Goal: Information Seeking & Learning: Learn about a topic

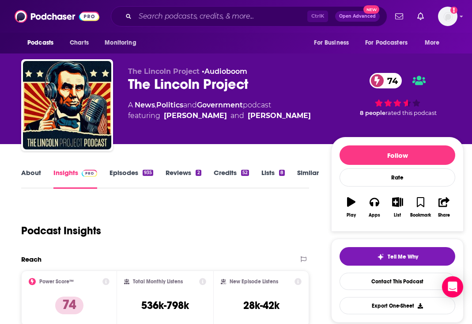
click at [184, 208] on div "Podcast Insights" at bounding box center [161, 225] width 281 height 45
click at [35, 177] on link "About" at bounding box center [31, 178] width 20 height 20
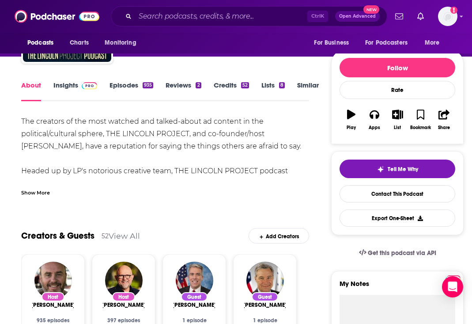
scroll to position [88, 0]
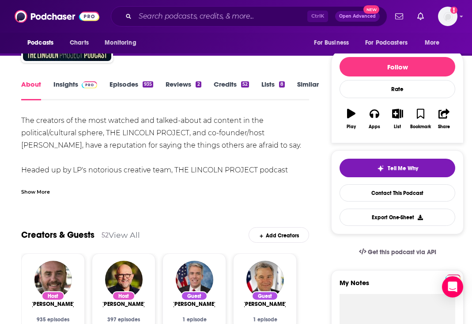
click at [44, 190] on div "Show More" at bounding box center [35, 191] width 29 height 8
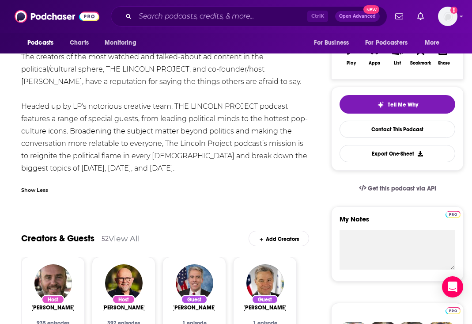
scroll to position [0, 0]
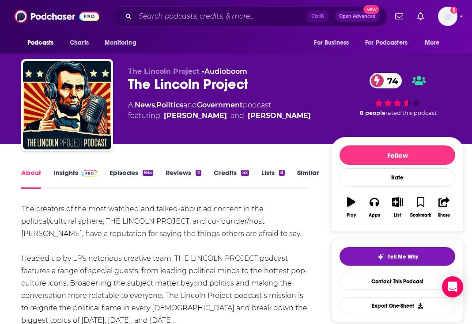
drag, startPoint x: 446, startPoint y: 85, endPoint x: 440, endPoint y: 87, distance: 6.1
click at [446, 85] on div "74 8 people rated this podcast" at bounding box center [397, 94] width 132 height 55
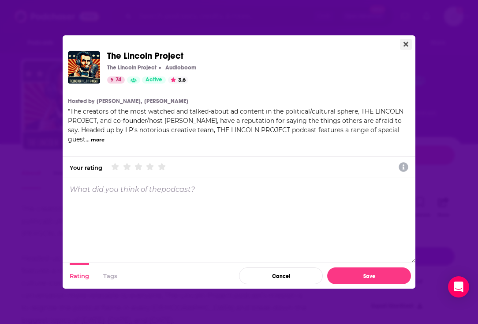
click at [405, 44] on icon "Close" at bounding box center [406, 44] width 5 height 7
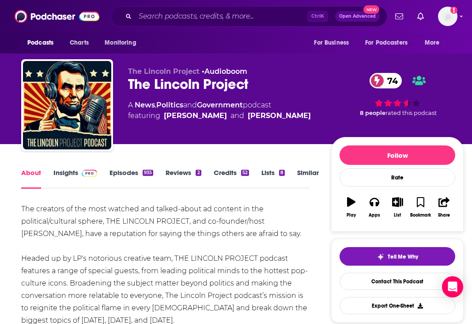
click at [118, 173] on link "Episodes 935" at bounding box center [131, 178] width 44 height 20
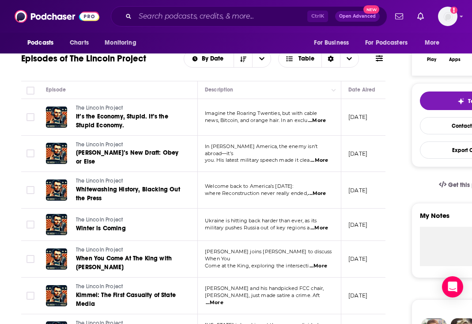
scroll to position [177, 0]
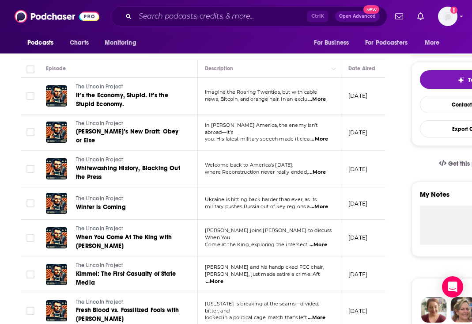
click at [321, 241] on span "...More" at bounding box center [318, 244] width 18 height 7
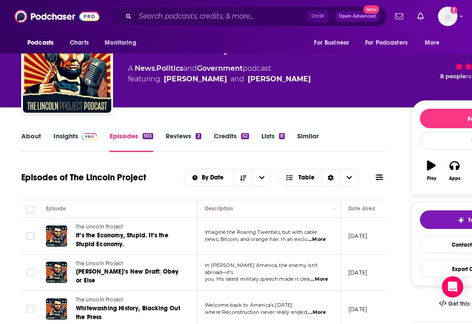
scroll to position [0, 0]
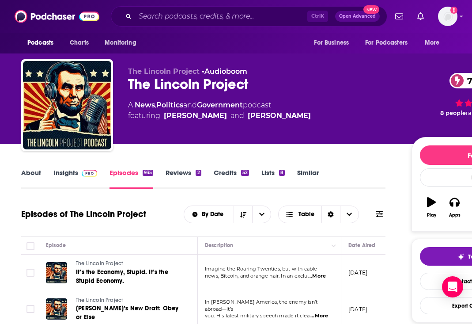
click at [76, 172] on link "Insights" at bounding box center [75, 178] width 44 height 20
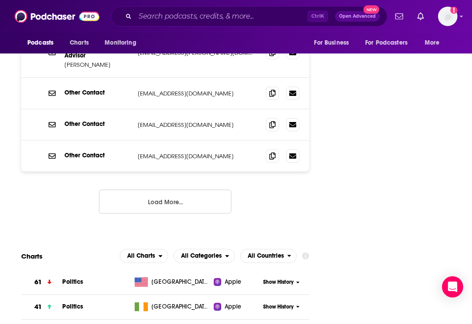
scroll to position [1059, 0]
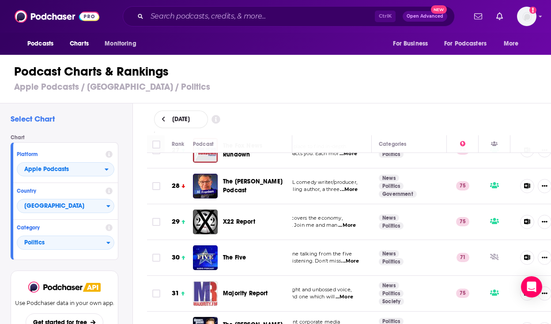
scroll to position [971, 100]
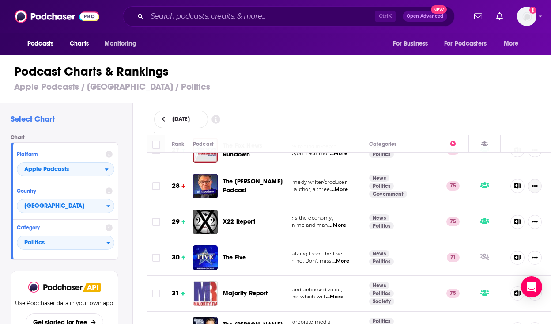
click at [478, 179] on button "Show More Button" at bounding box center [535, 186] width 14 height 14
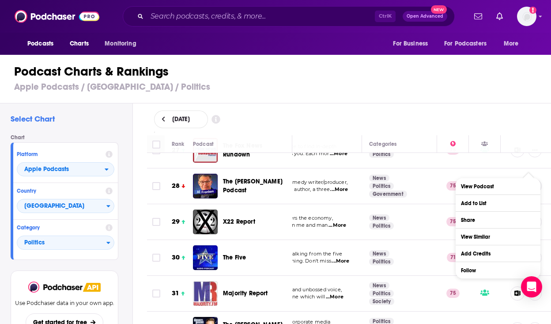
click at [478, 179] on button "Show More Button" at bounding box center [535, 186] width 14 height 14
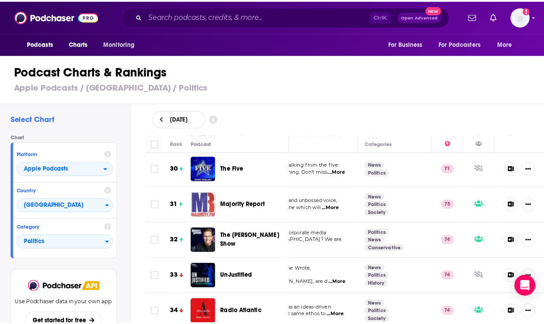
scroll to position [1236, 100]
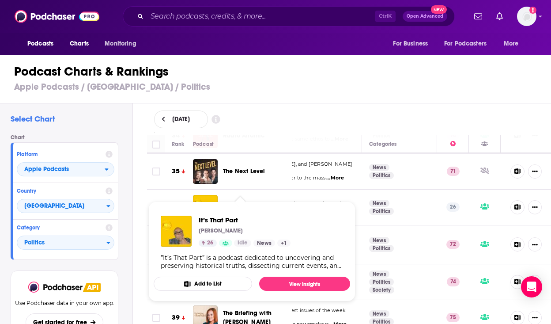
click at [252, 203] on span "It’s That Part" at bounding box center [241, 207] width 36 height 9
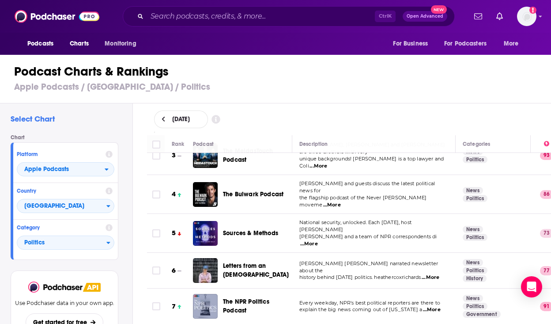
scroll to position [88, 100]
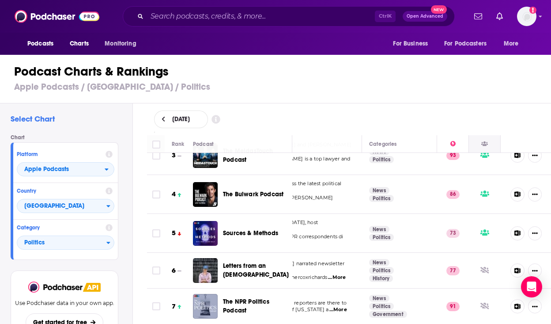
click at [478, 146] on div at bounding box center [484, 144] width 31 height 11
click at [474, 143] on div at bounding box center [484, 144] width 31 height 11
click at [478, 142] on icon at bounding box center [484, 143] width 7 height 5
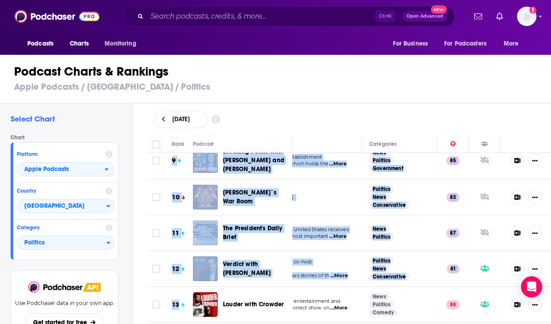
drag, startPoint x: 309, startPoint y: 316, endPoint x: 207, endPoint y: 316, distance: 101.5
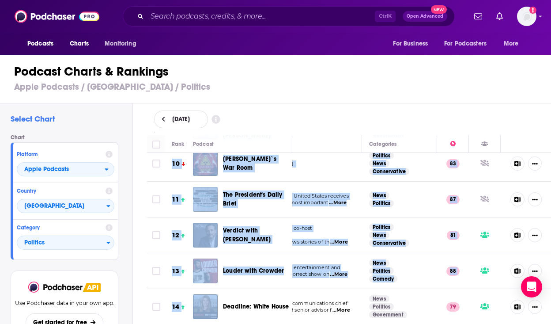
click at [269, 268] on div "Louder with Crowder" at bounding box center [261, 270] width 77 height 25
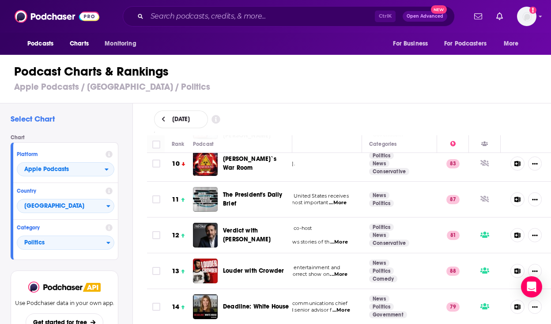
click at [330, 271] on span "...More" at bounding box center [339, 274] width 18 height 7
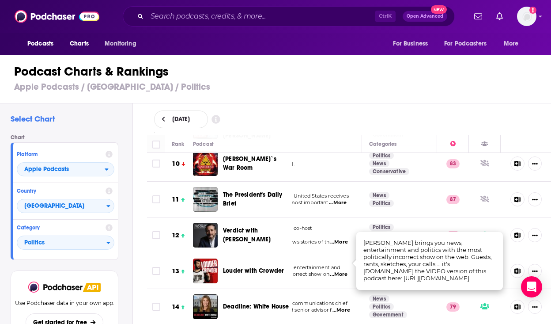
click at [330, 271] on span "...More" at bounding box center [339, 274] width 18 height 7
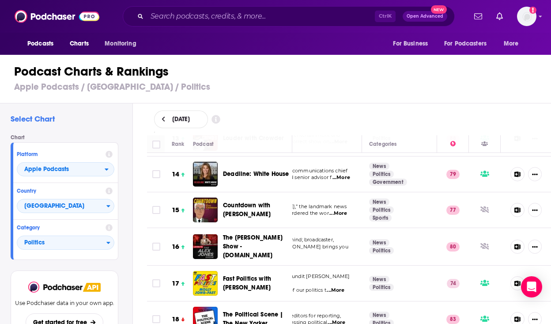
scroll to position [516, 100]
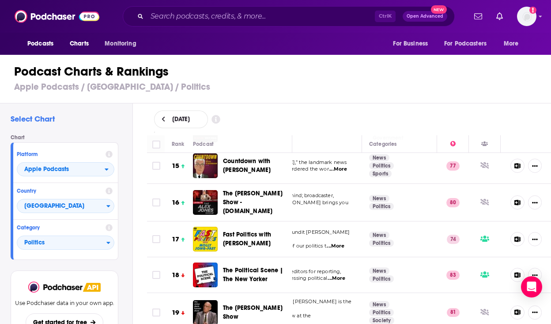
click at [329, 275] on span "...More" at bounding box center [336, 278] width 18 height 7
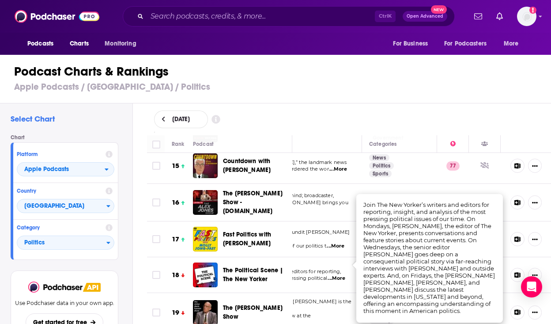
click at [329, 275] on span "...More" at bounding box center [336, 278] width 18 height 7
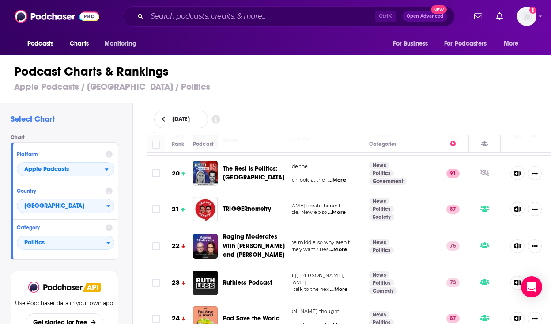
scroll to position [693, 100]
click at [333, 285] on span "...More" at bounding box center [339, 288] width 18 height 7
click at [337, 245] on span "...More" at bounding box center [338, 248] width 18 height 7
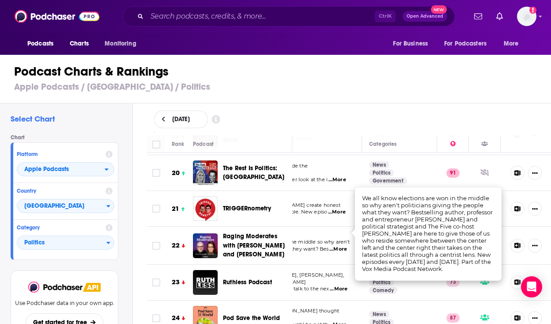
click at [337, 245] on span "...More" at bounding box center [338, 248] width 18 height 7
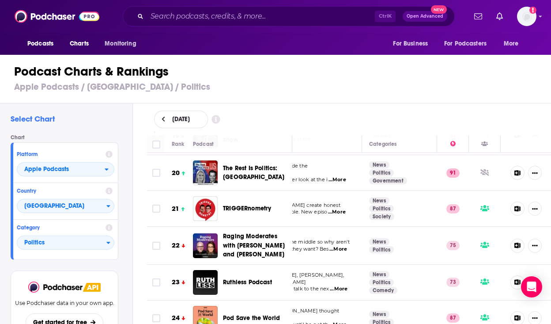
click at [330, 285] on span "...More" at bounding box center [339, 288] width 18 height 7
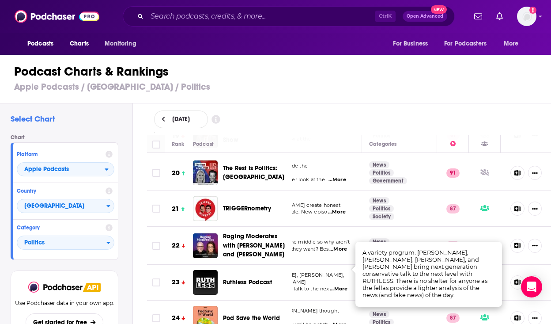
click at [330, 285] on span "...More" at bounding box center [339, 288] width 18 height 7
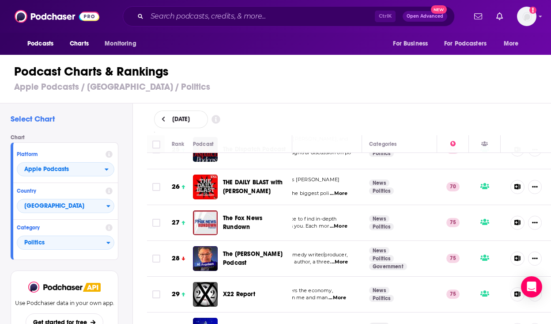
scroll to position [914, 100]
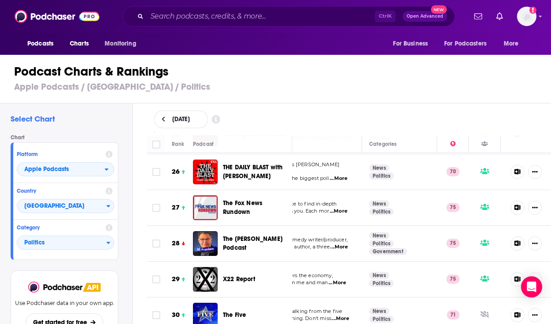
click at [336, 243] on span "...More" at bounding box center [339, 246] width 18 height 7
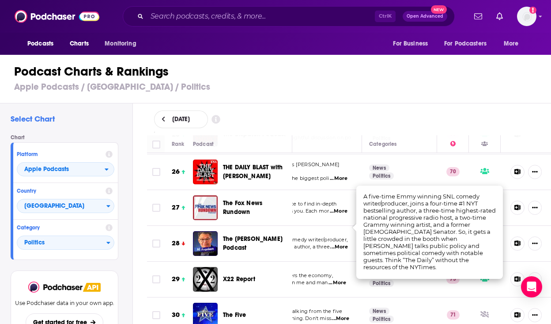
click at [336, 243] on span "...More" at bounding box center [339, 246] width 18 height 7
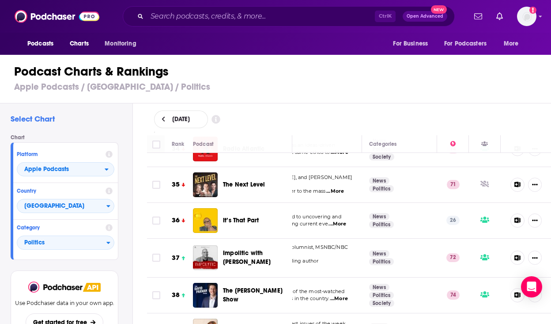
scroll to position [1267, 100]
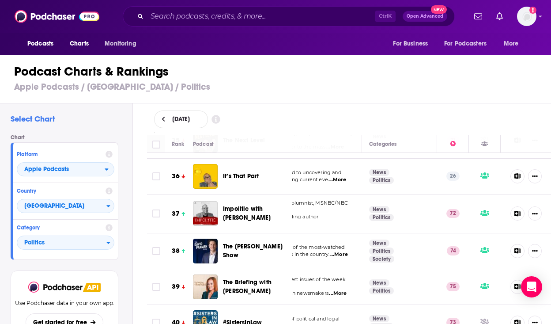
click at [335, 251] on span "...More" at bounding box center [339, 254] width 18 height 7
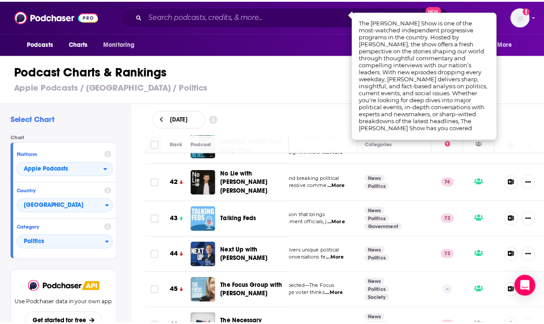
scroll to position [1487, 100]
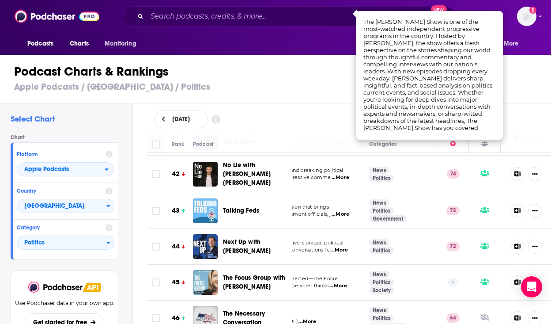
click at [332, 211] on span "...More" at bounding box center [340, 214] width 18 height 7
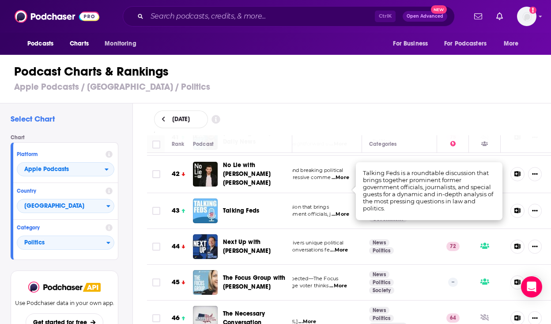
click at [332, 211] on span "...More" at bounding box center [340, 214] width 18 height 7
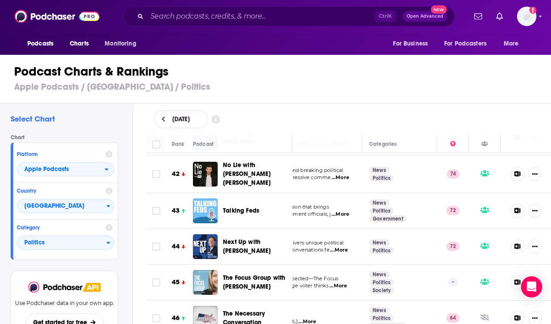
click at [241, 207] on span "Talking Feds" at bounding box center [241, 211] width 36 height 8
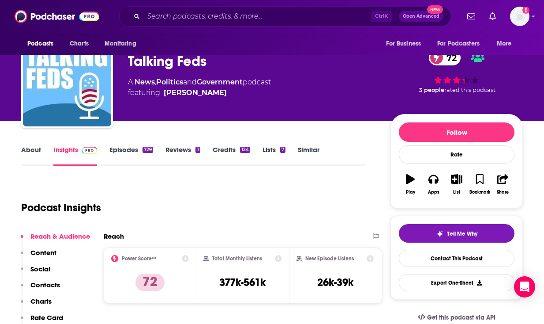
scroll to position [44, 0]
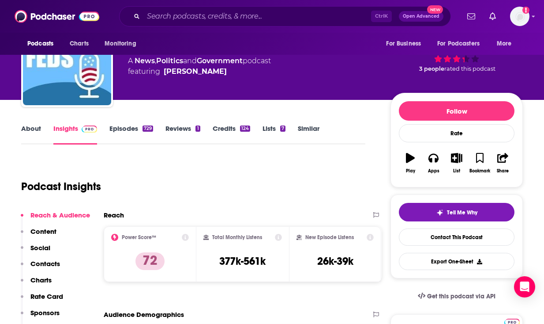
click at [124, 127] on link "Episodes 729" at bounding box center [131, 134] width 44 height 20
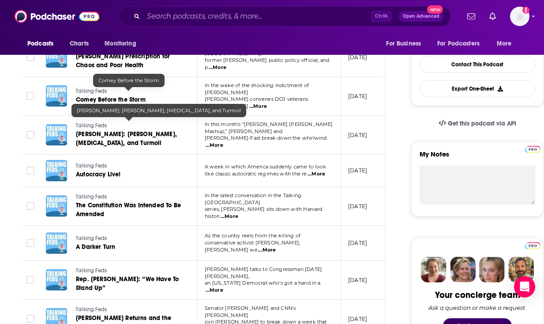
scroll to position [221, 0]
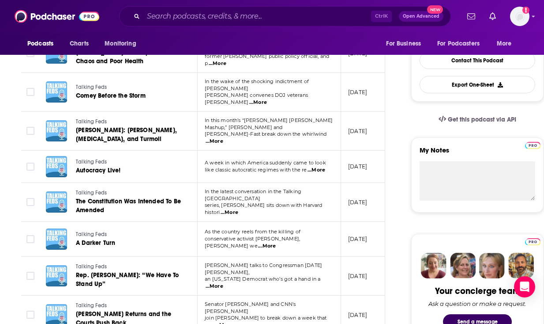
click at [276, 242] on span "...More" at bounding box center [267, 245] width 18 height 7
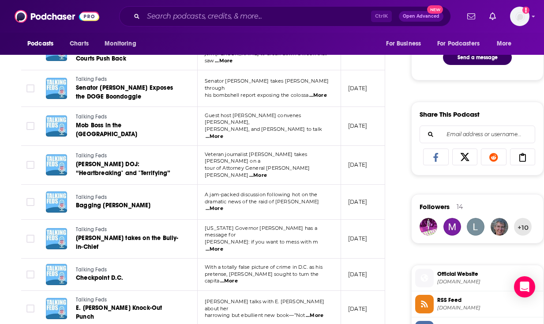
scroll to position [485, 0]
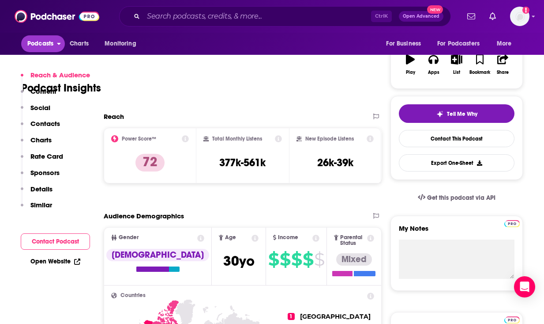
scroll to position [309, 0]
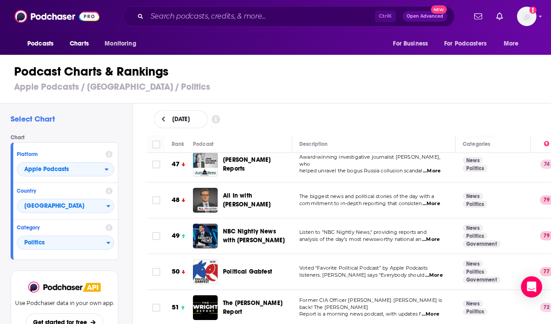
scroll to position [1677, 0]
click at [439, 271] on span "...More" at bounding box center [434, 274] width 18 height 7
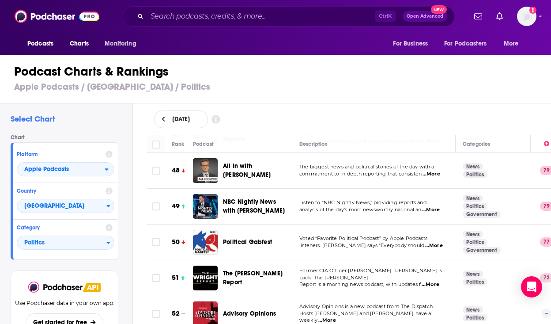
scroll to position [1721, 0]
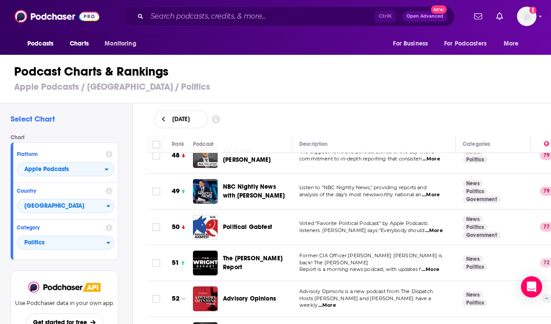
click at [430, 266] on span "...More" at bounding box center [430, 269] width 18 height 7
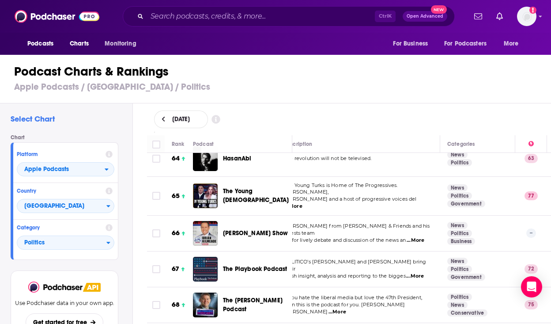
scroll to position [2295, 0]
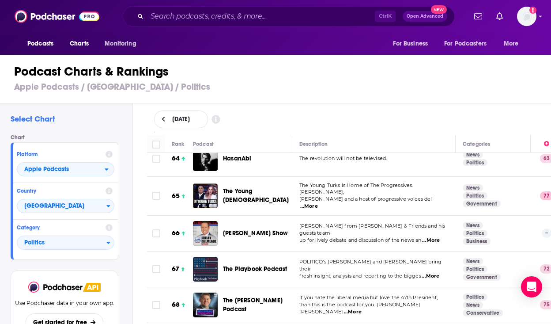
click at [436, 272] on span "...More" at bounding box center [430, 275] width 18 height 7
click at [459, 218] on td "News Politics Business" at bounding box center [492, 233] width 75 height 36
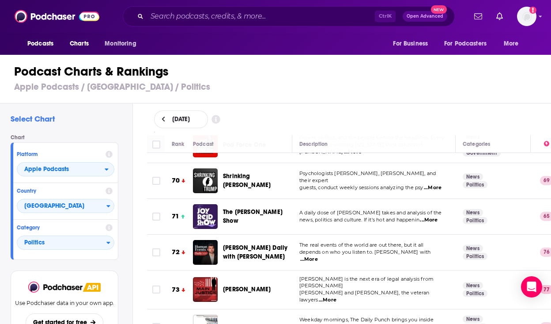
scroll to position [2516, 0]
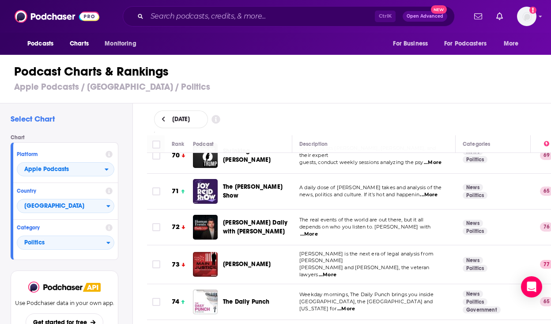
click at [318, 230] on span "...More" at bounding box center [309, 233] width 18 height 7
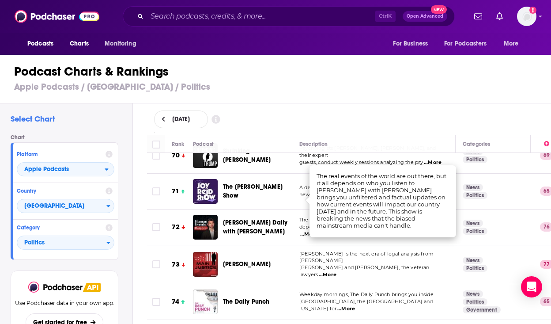
click at [458, 284] on td "News Politics Government" at bounding box center [492, 302] width 75 height 36
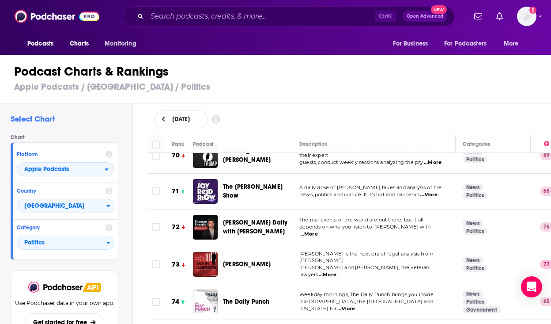
click at [336, 271] on span "...More" at bounding box center [328, 274] width 18 height 7
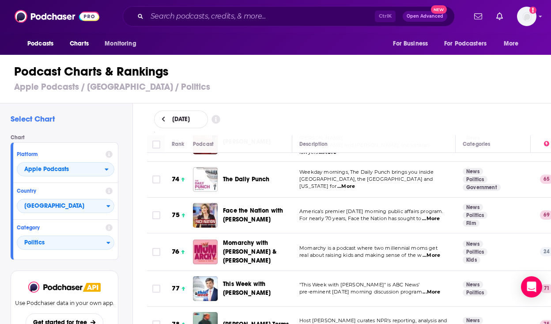
scroll to position [2648, 0]
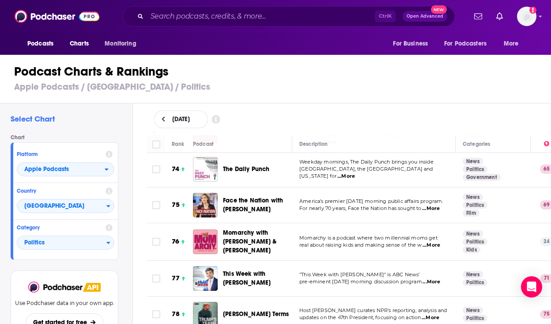
click at [430, 278] on span "...More" at bounding box center [431, 281] width 18 height 7
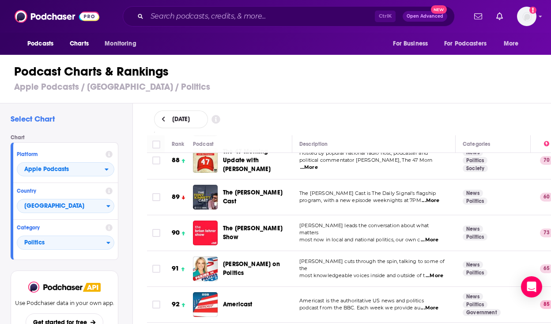
scroll to position [3178, 0]
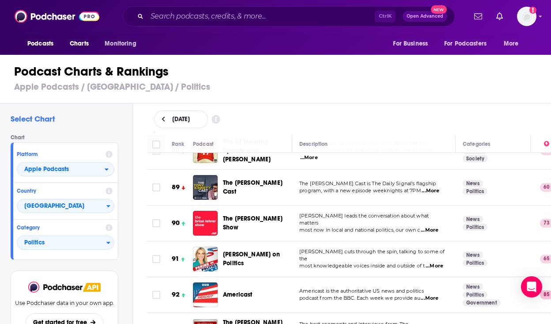
click at [427, 294] on span "...More" at bounding box center [430, 297] width 18 height 7
click at [295, 282] on div "Americast" at bounding box center [261, 294] width 77 height 25
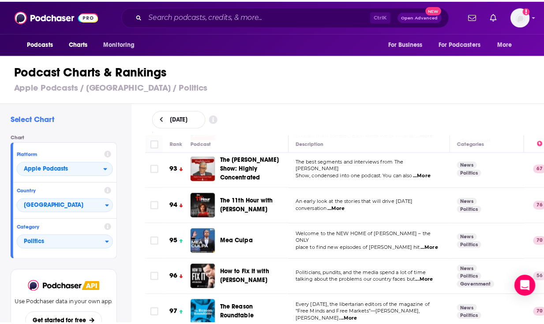
scroll to position [3354, 0]
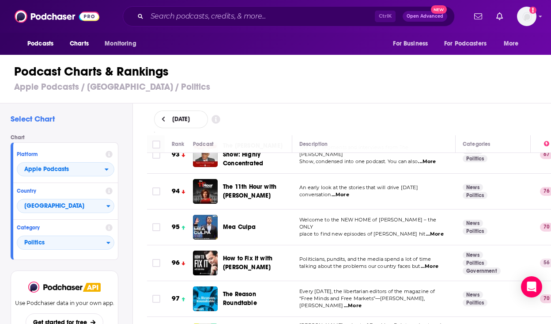
click at [433, 263] on span "...More" at bounding box center [430, 266] width 18 height 7
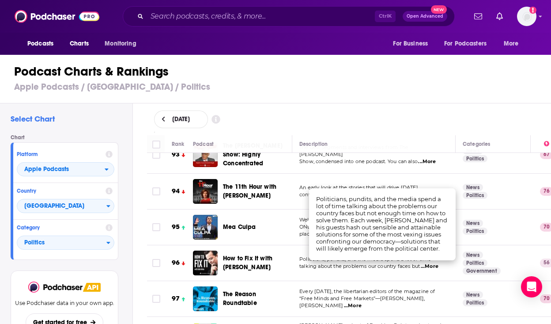
click at [272, 254] on span "How to Fix It with John Avlon" at bounding box center [247, 262] width 49 height 16
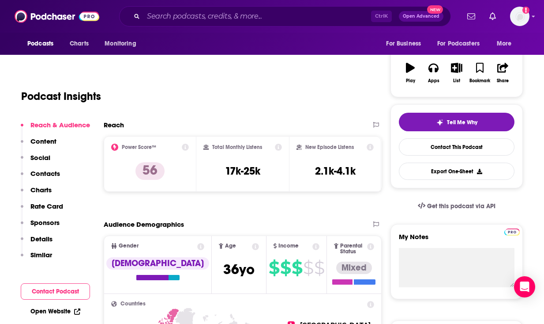
scroll to position [132, 0]
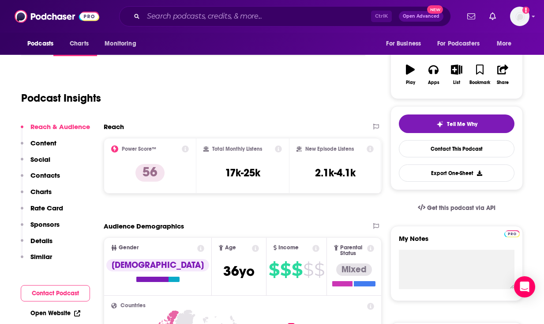
click at [55, 139] on p "Content" at bounding box center [43, 143] width 26 height 8
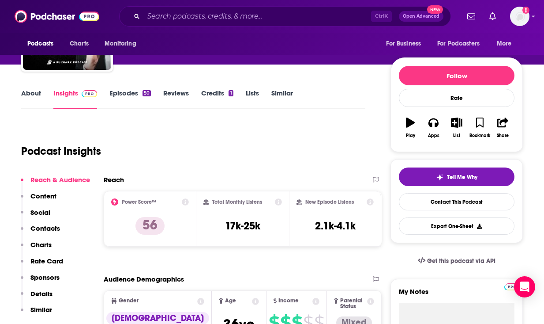
scroll to position [32, 0]
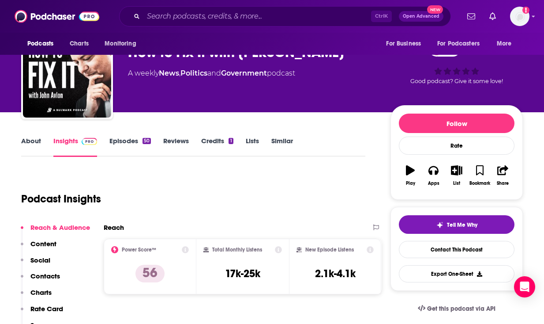
click at [128, 142] on link "Episodes 50" at bounding box center [129, 146] width 41 height 20
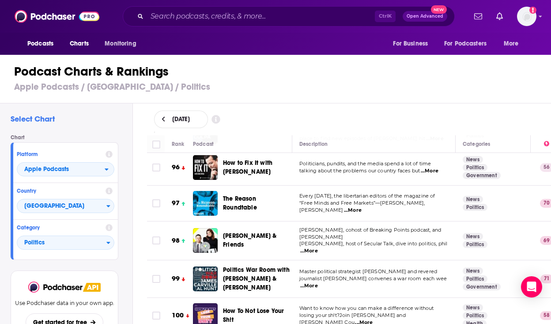
scroll to position [3398, 0]
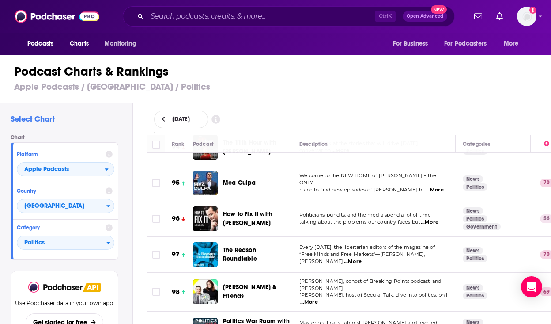
click at [318, 298] on span "...More" at bounding box center [309, 301] width 18 height 7
click at [458, 272] on td "News Politics" at bounding box center [492, 291] width 75 height 39
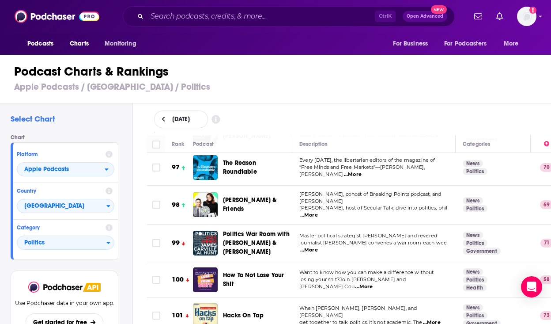
scroll to position [3487, 0]
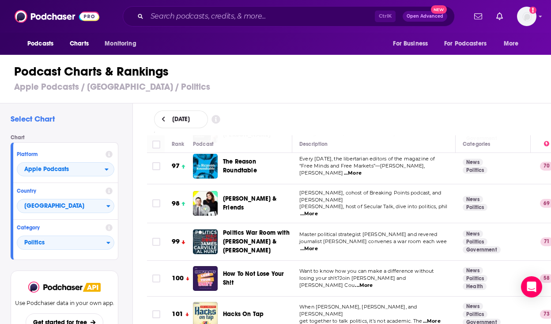
click at [433, 317] on span "...More" at bounding box center [432, 320] width 18 height 7
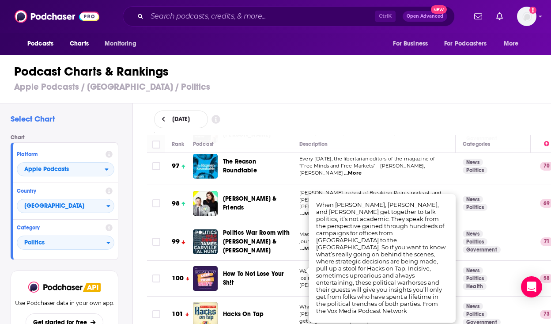
click at [459, 296] on td "News Politics Government" at bounding box center [492, 314] width 75 height 36
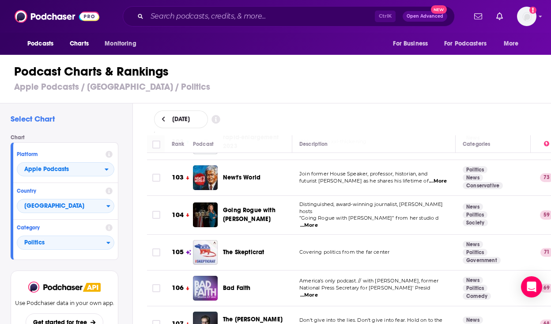
scroll to position [3752, 0]
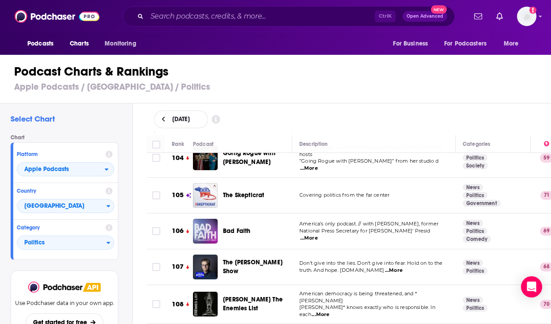
click at [403, 267] on span "...More" at bounding box center [394, 270] width 18 height 7
click at [447, 260] on p "Don't give into the lies. Don't give into fear. Hold on to the" at bounding box center [373, 263] width 149 height 7
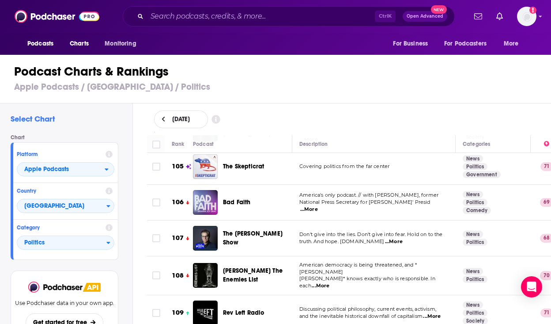
scroll to position [3796, 0]
